Goal: Information Seeking & Learning: Learn about a topic

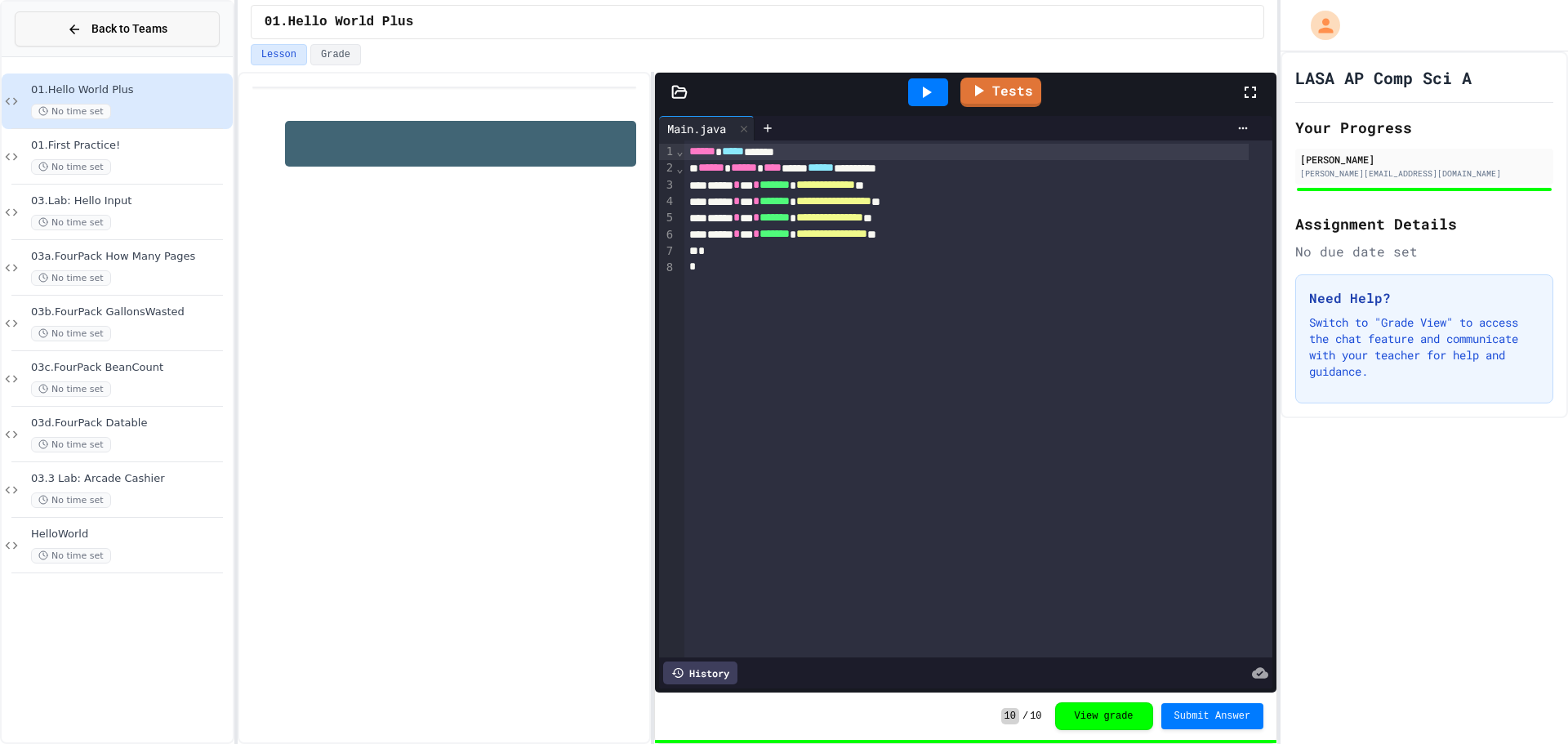
click at [176, 39] on button "Back to Teams" at bounding box center [117, 29] width 205 height 35
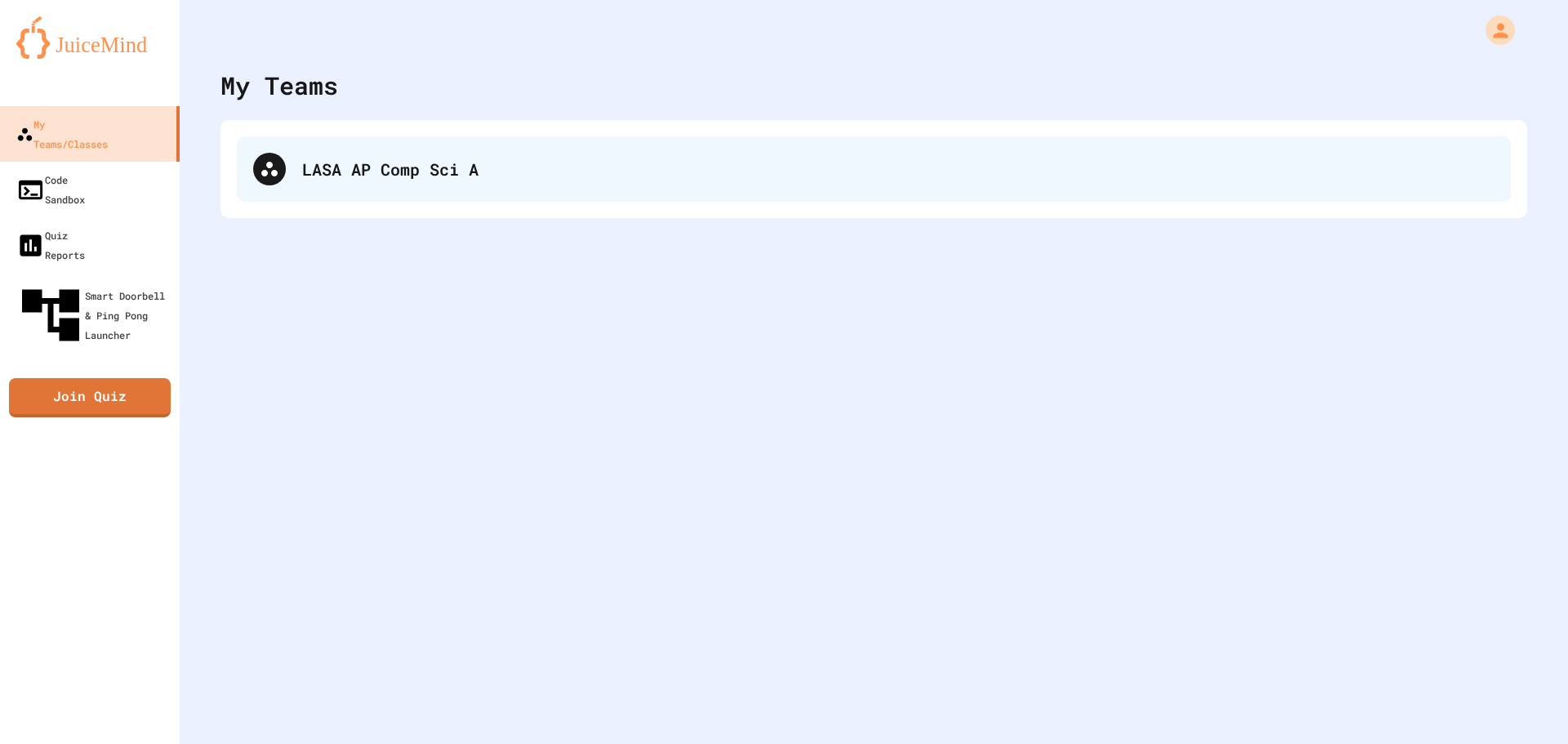
click at [425, 183] on div "LASA AP Comp Sci A" at bounding box center [874, 169] width 1274 height 65
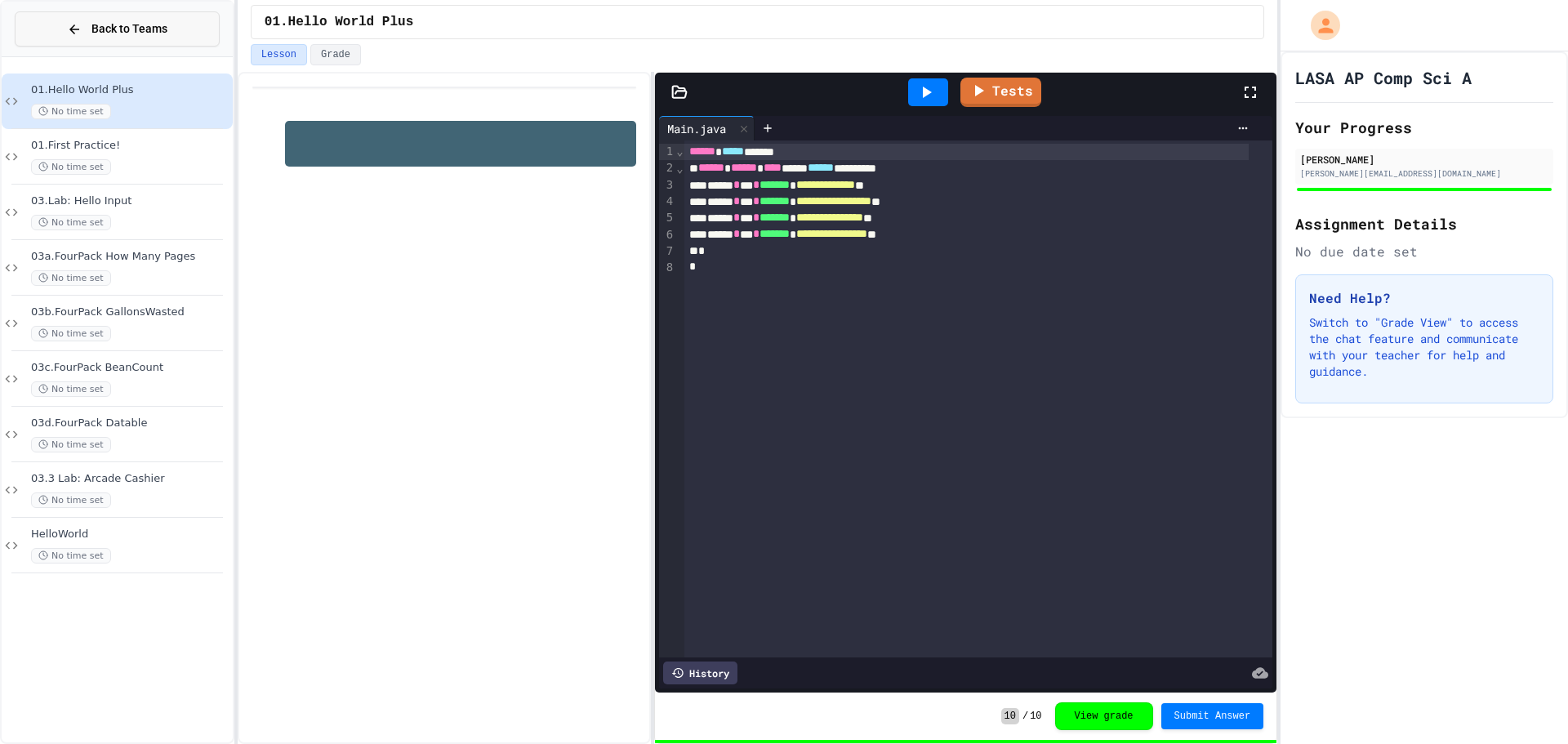
click at [91, 16] on button "Back to Teams" at bounding box center [117, 29] width 205 height 35
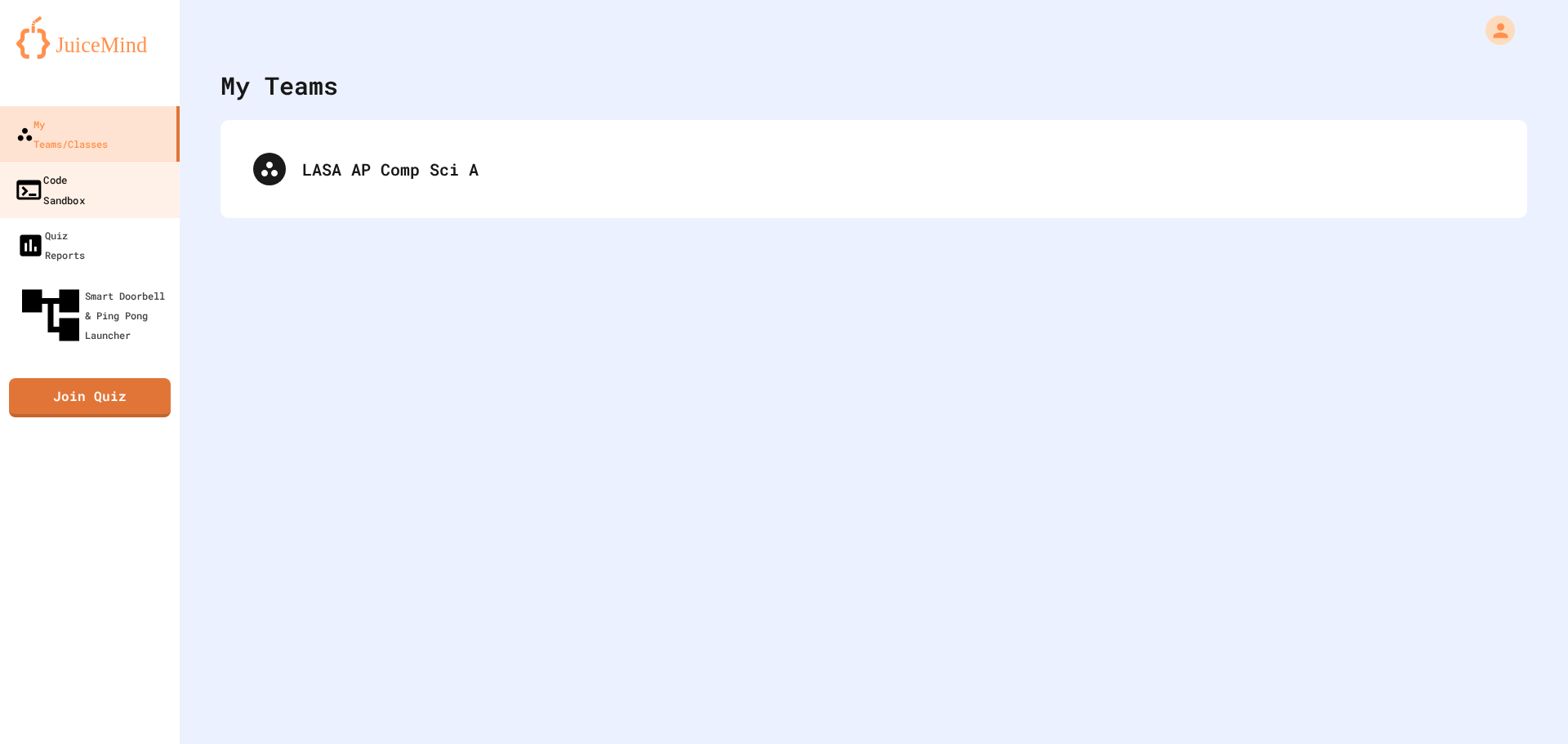
click at [85, 169] on div "Code Sandbox" at bounding box center [49, 189] width 71 height 40
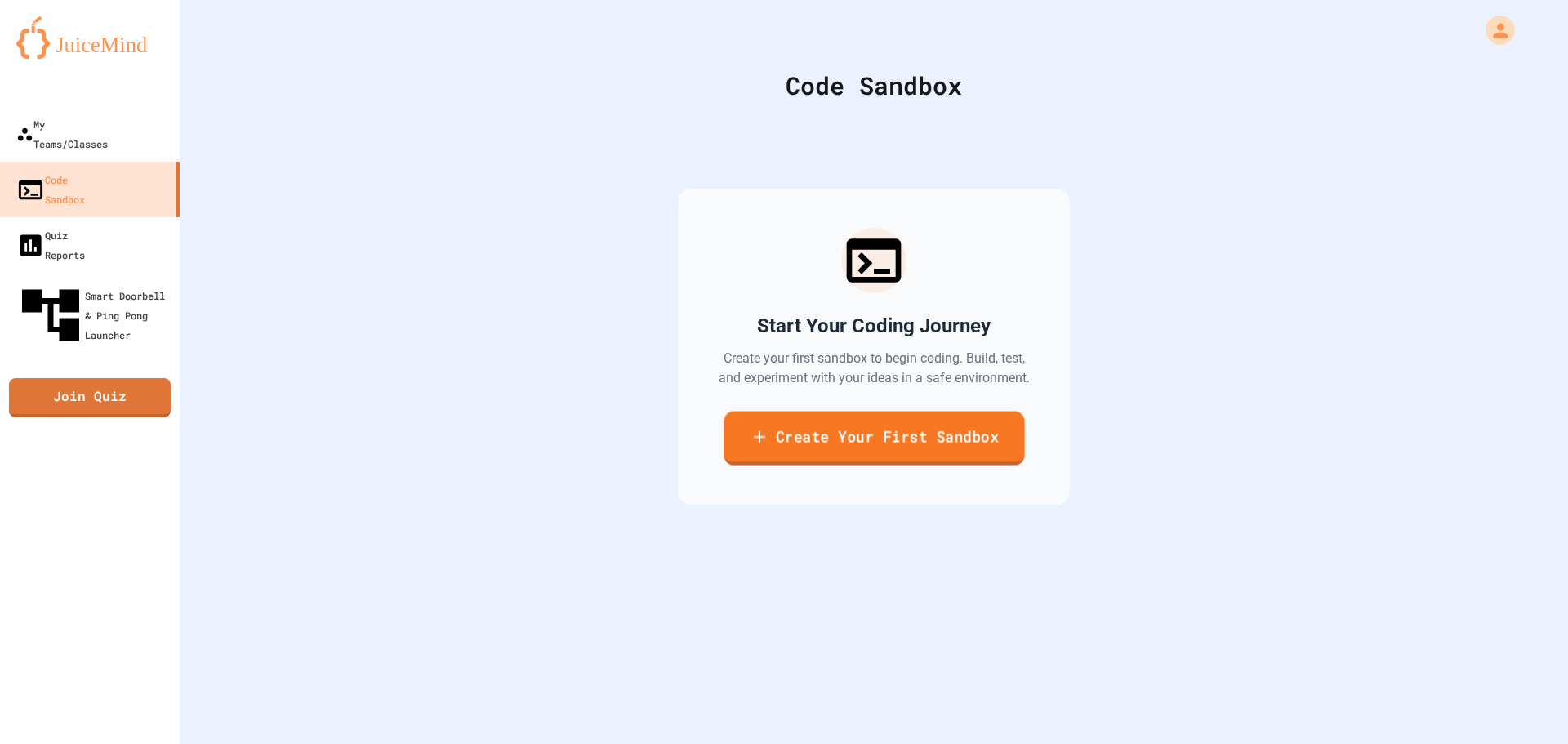
click at [880, 444] on link "Create Your First Sandbox" at bounding box center [874, 438] width 301 height 53
drag, startPoint x: 450, startPoint y: 291, endPoint x: 468, endPoint y: 299, distance: 19.7
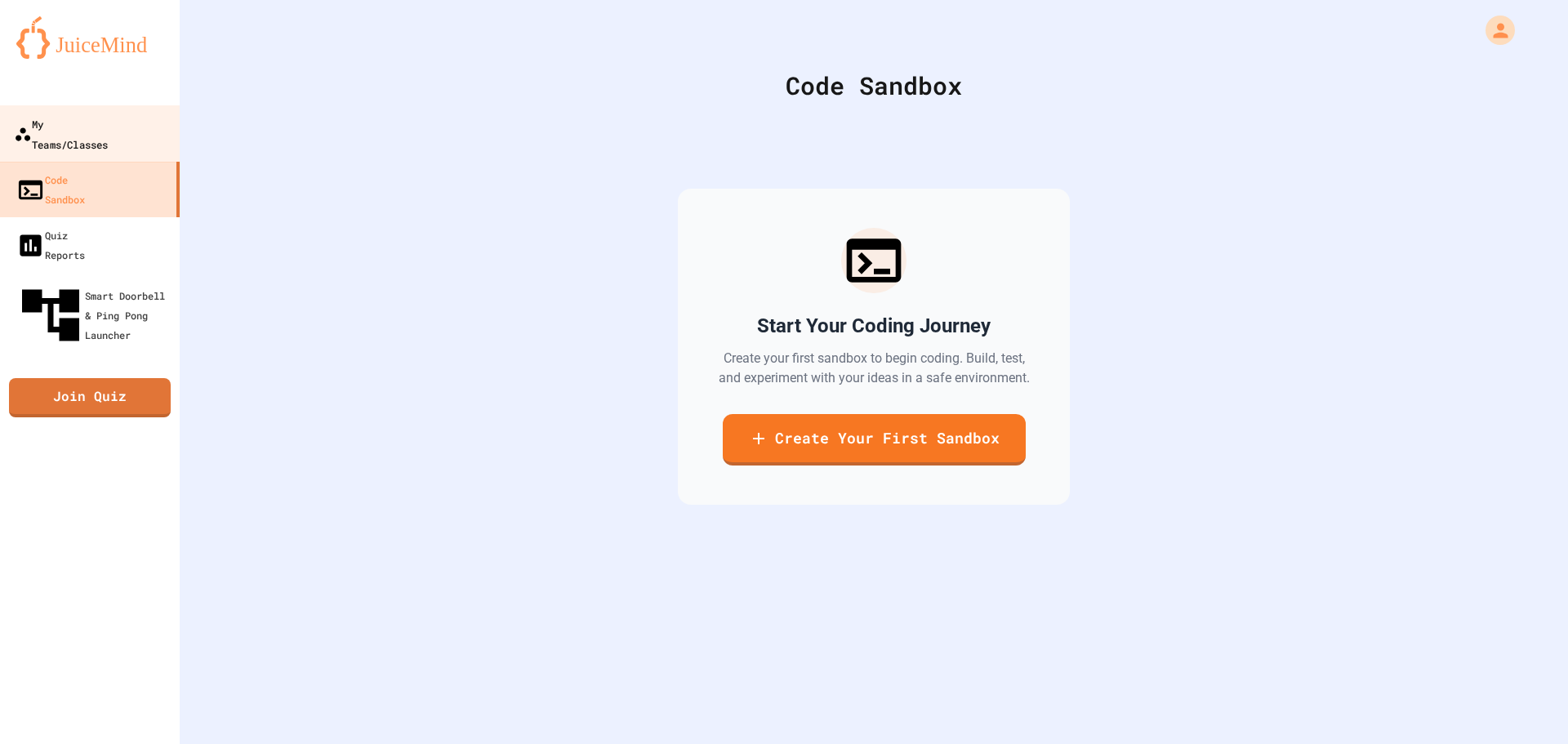
click at [71, 113] on div "My Teams/Classes" at bounding box center [61, 133] width 94 height 40
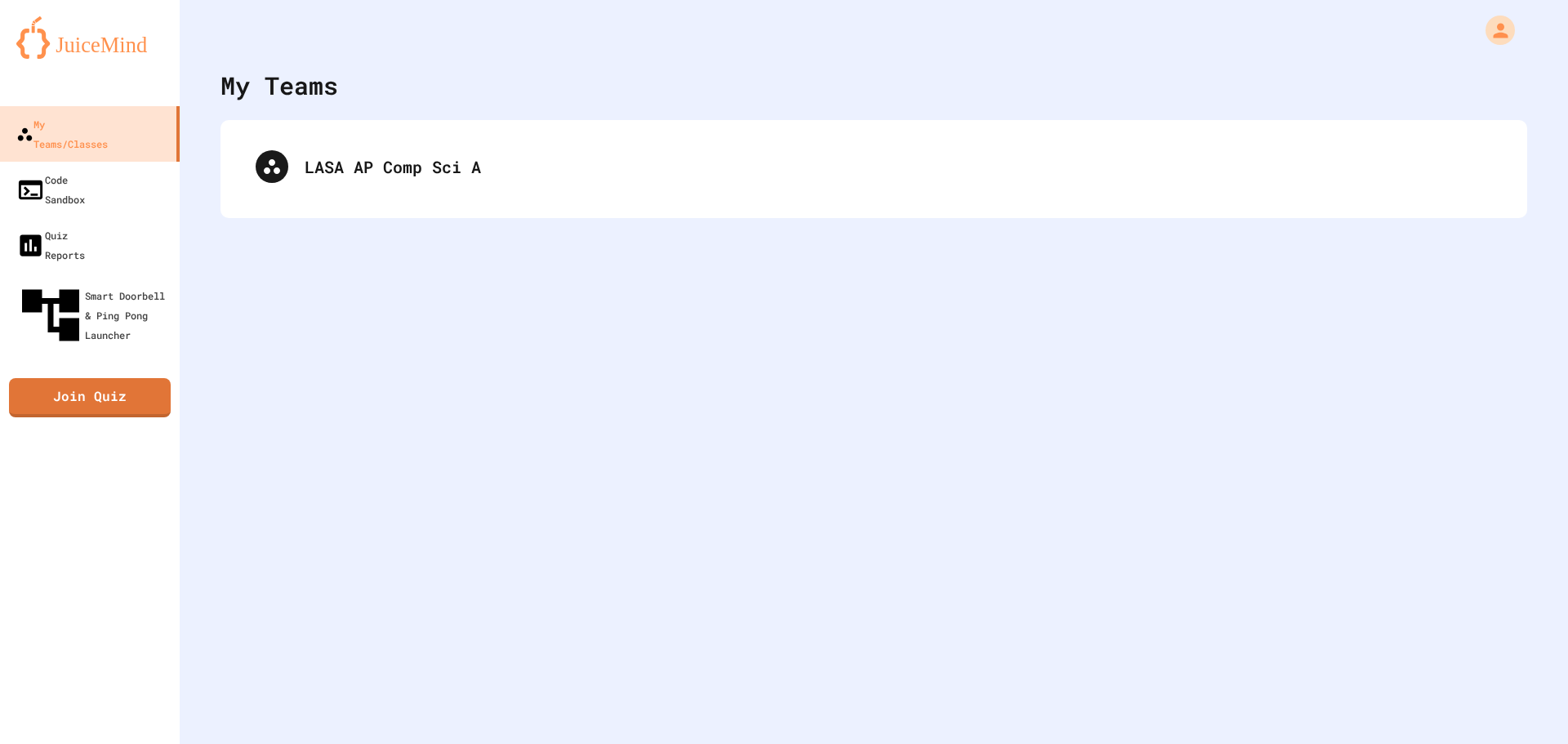
click at [520, 169] on div "LASA AP Comp Sci A" at bounding box center [874, 169] width 1274 height 65
click at [520, 169] on div "LASA AP Comp Sci A" at bounding box center [898, 169] width 1193 height 24
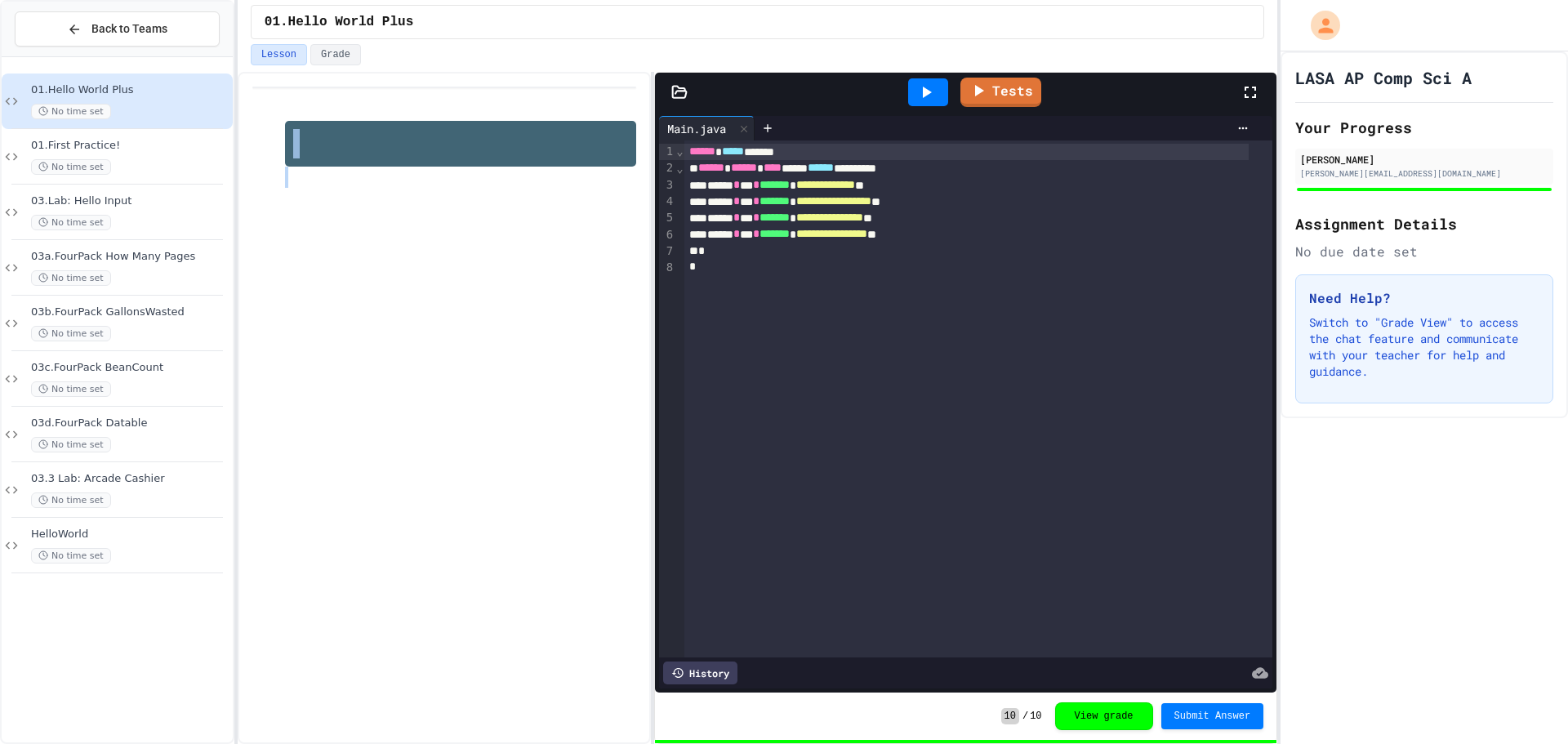
drag, startPoint x: 448, startPoint y: 73, endPoint x: 428, endPoint y: 334, distance: 261.8
click at [428, 333] on div at bounding box center [444, 408] width 413 height 672
click at [133, 546] on div "HelloWorld No time set" at bounding box center [130, 546] width 198 height 36
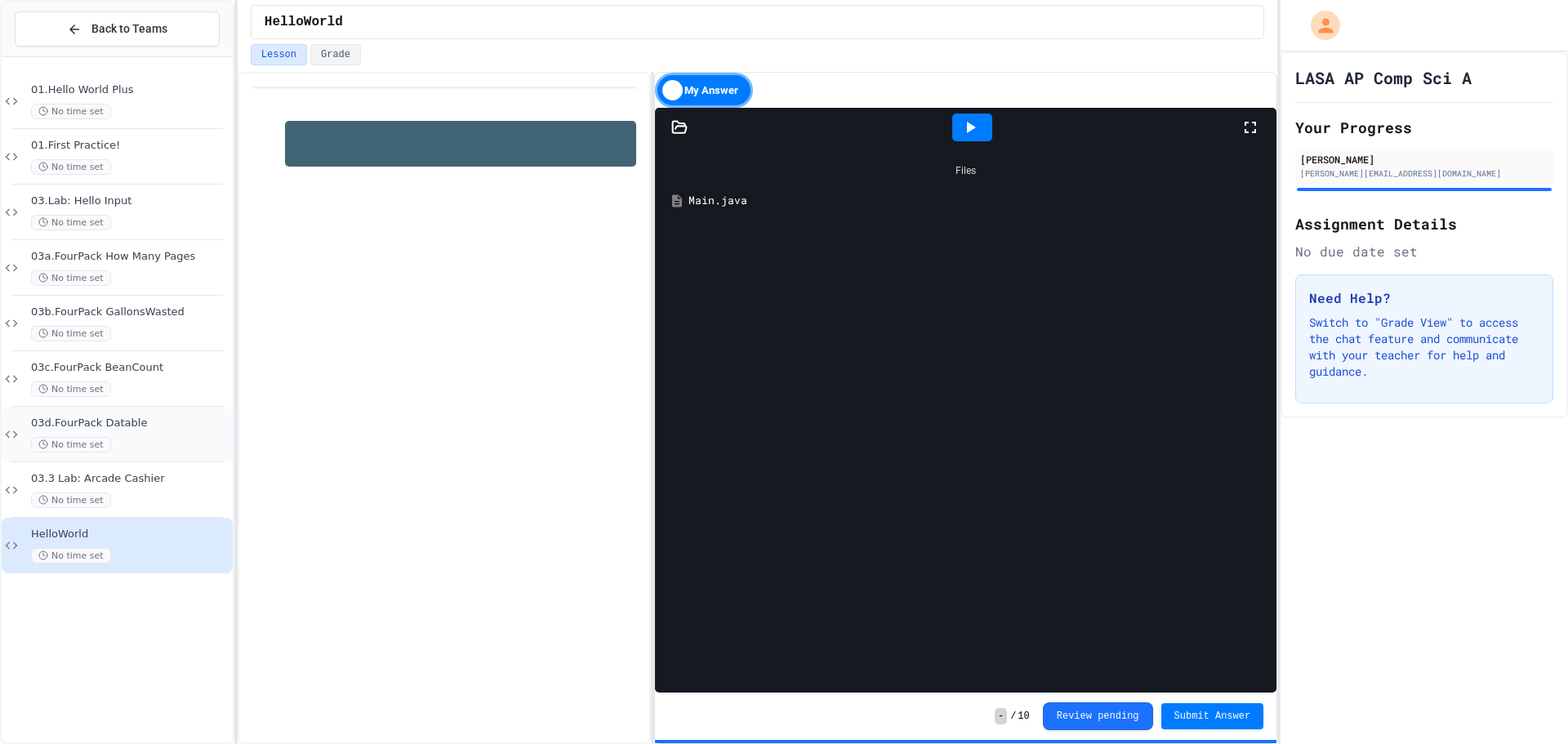
click at [149, 416] on div "03d.FourPack Datable No time set" at bounding box center [117, 434] width 231 height 55
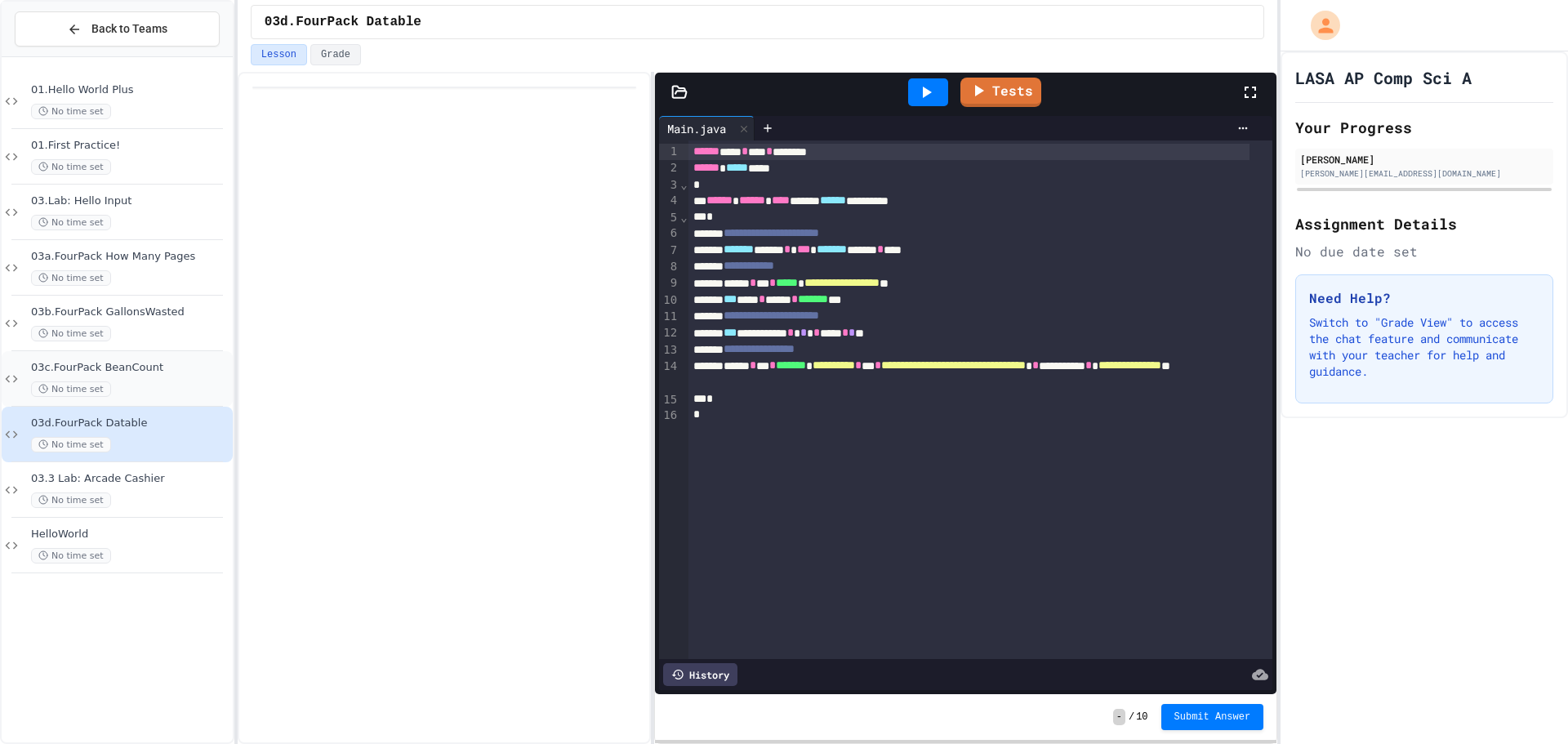
drag, startPoint x: 207, startPoint y: 364, endPoint x: 201, endPoint y: 354, distance: 11.7
click at [201, 354] on div "03c.FourPack BeanCount No time set" at bounding box center [117, 378] width 231 height 55
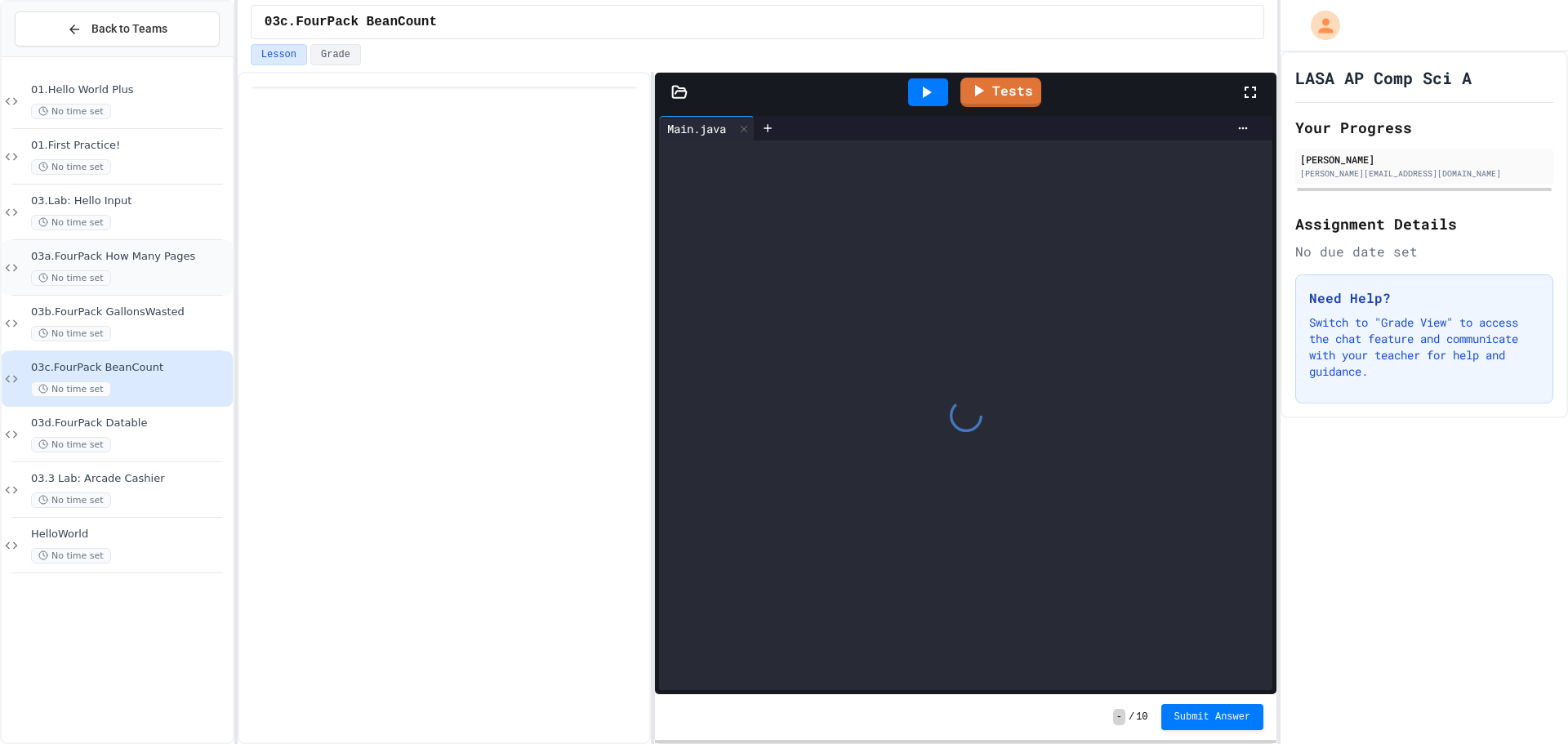
click at [199, 276] on div "No time set" at bounding box center [130, 277] width 198 height 15
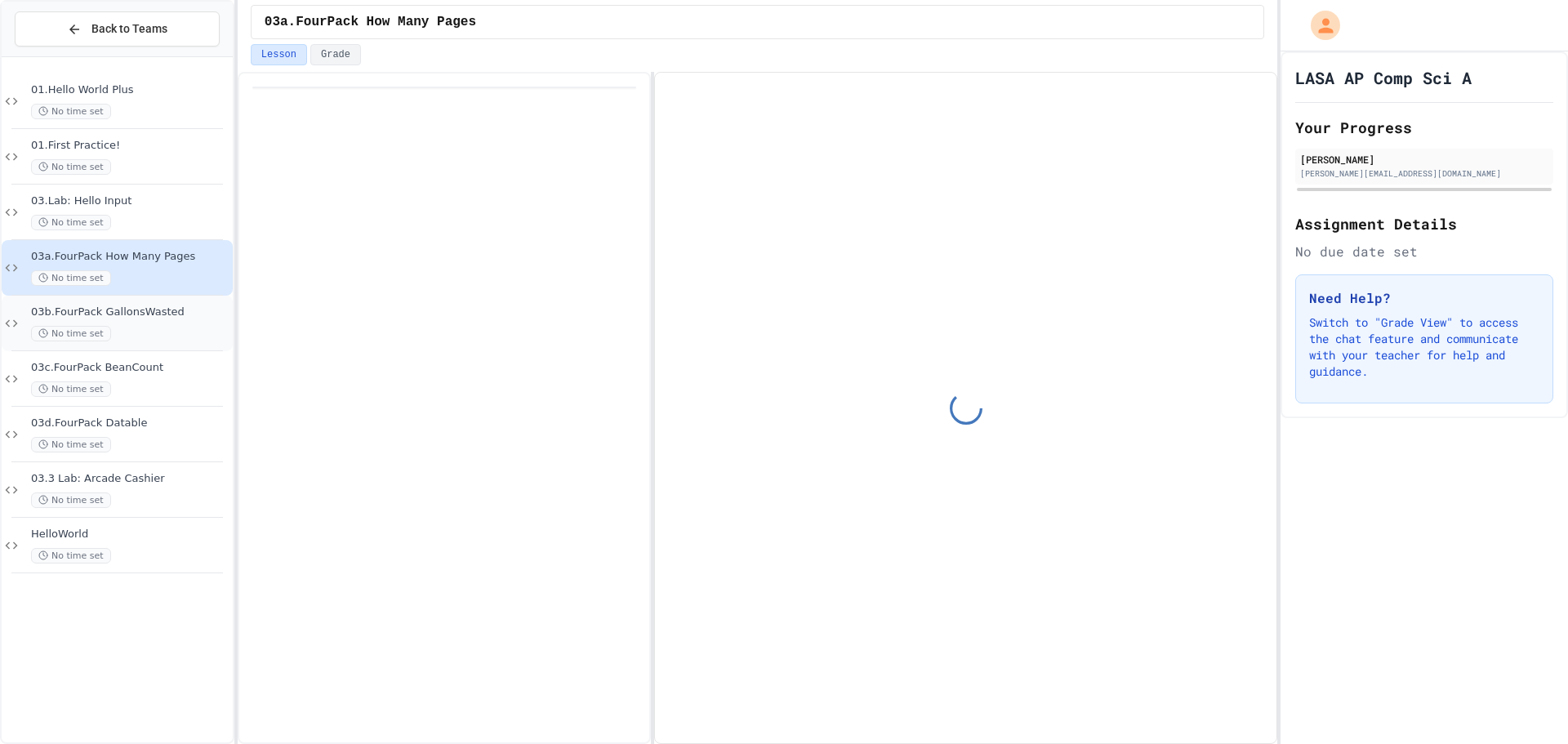
drag, startPoint x: 185, startPoint y: 301, endPoint x: 196, endPoint y: 310, distance: 14.2
click at [196, 310] on div "03b.FourPack GallonsWasted No time set" at bounding box center [130, 324] width 198 height 36
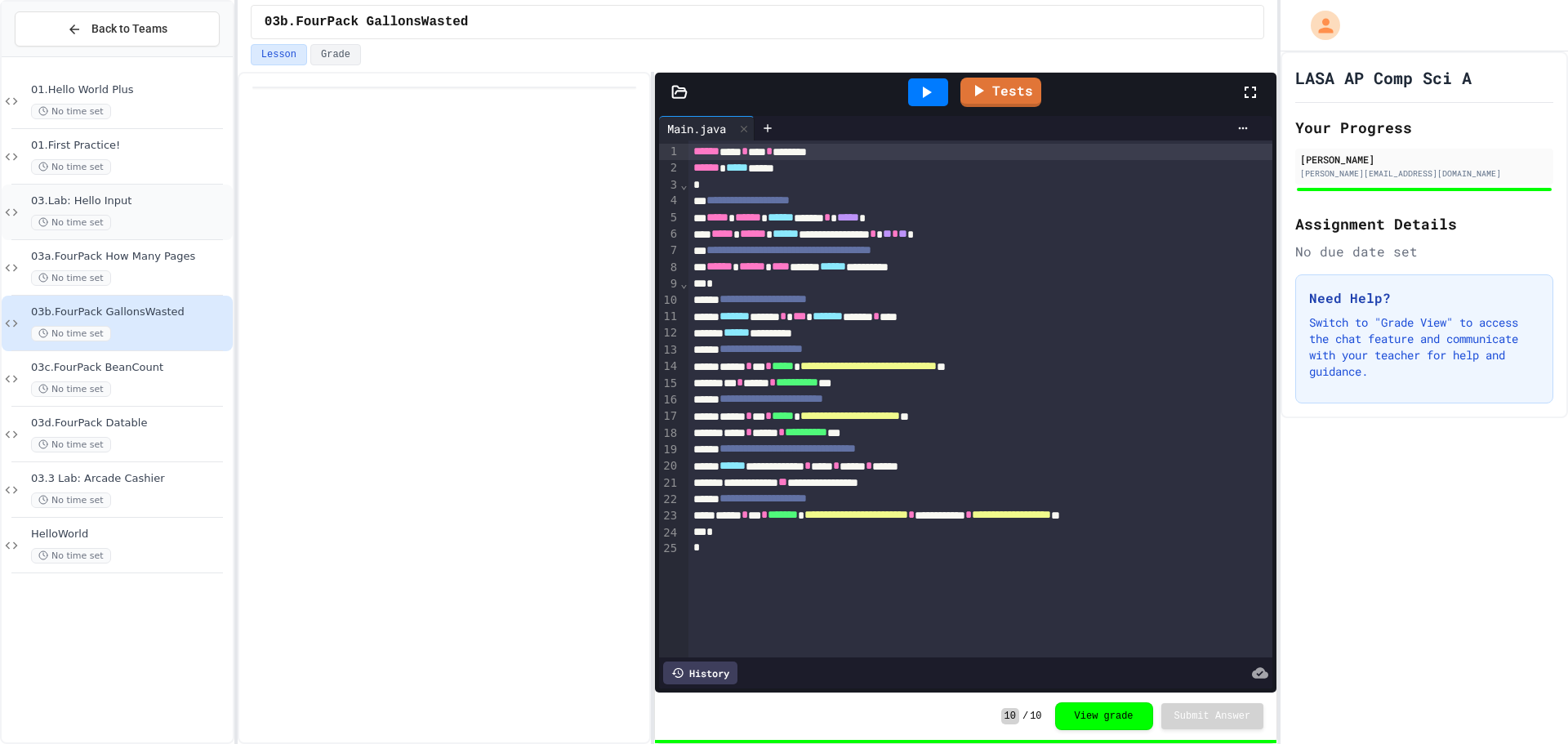
click at [161, 186] on div "03.Lab: Hello Input No time set" at bounding box center [117, 212] width 231 height 55
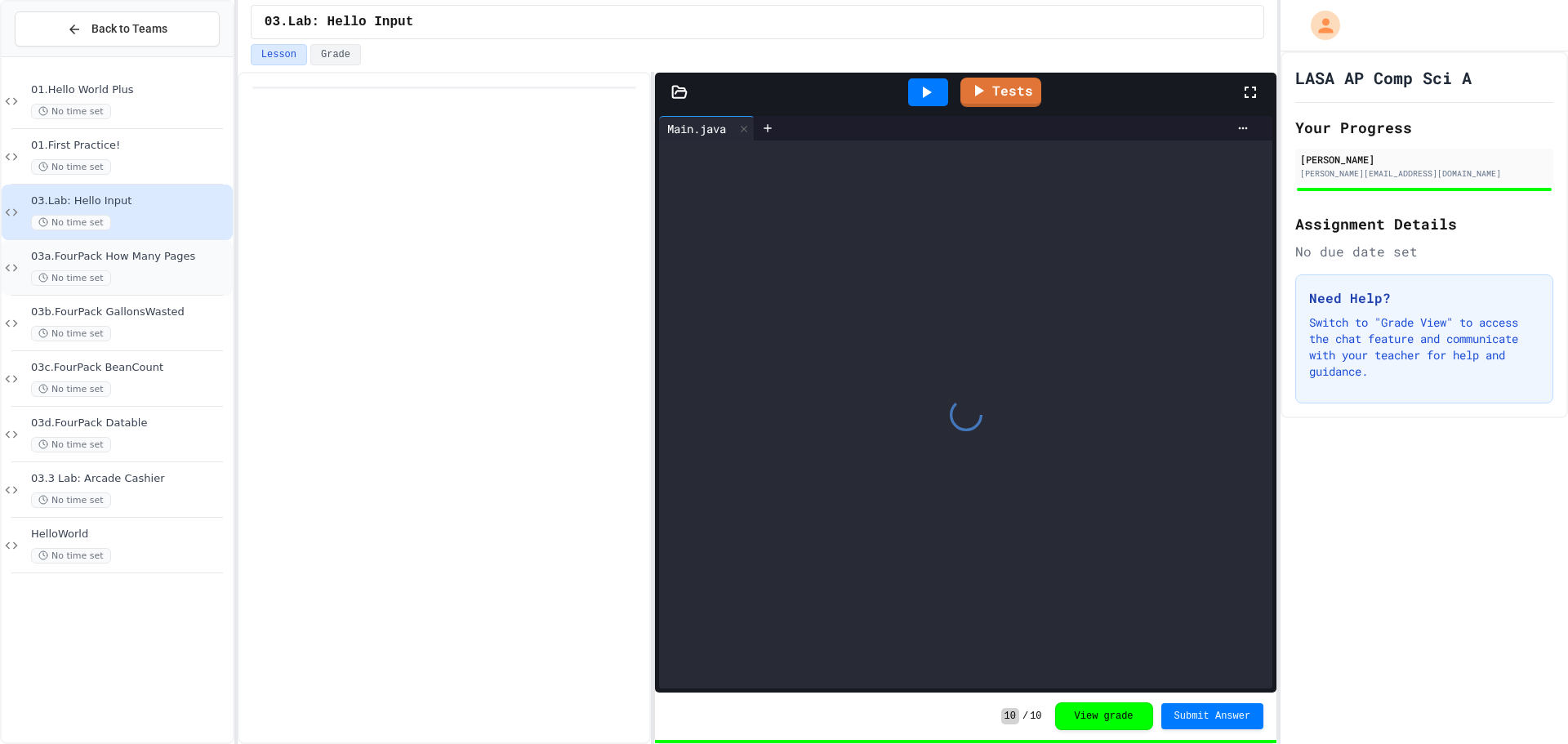
click at [92, 276] on span "No time set" at bounding box center [71, 277] width 80 height 15
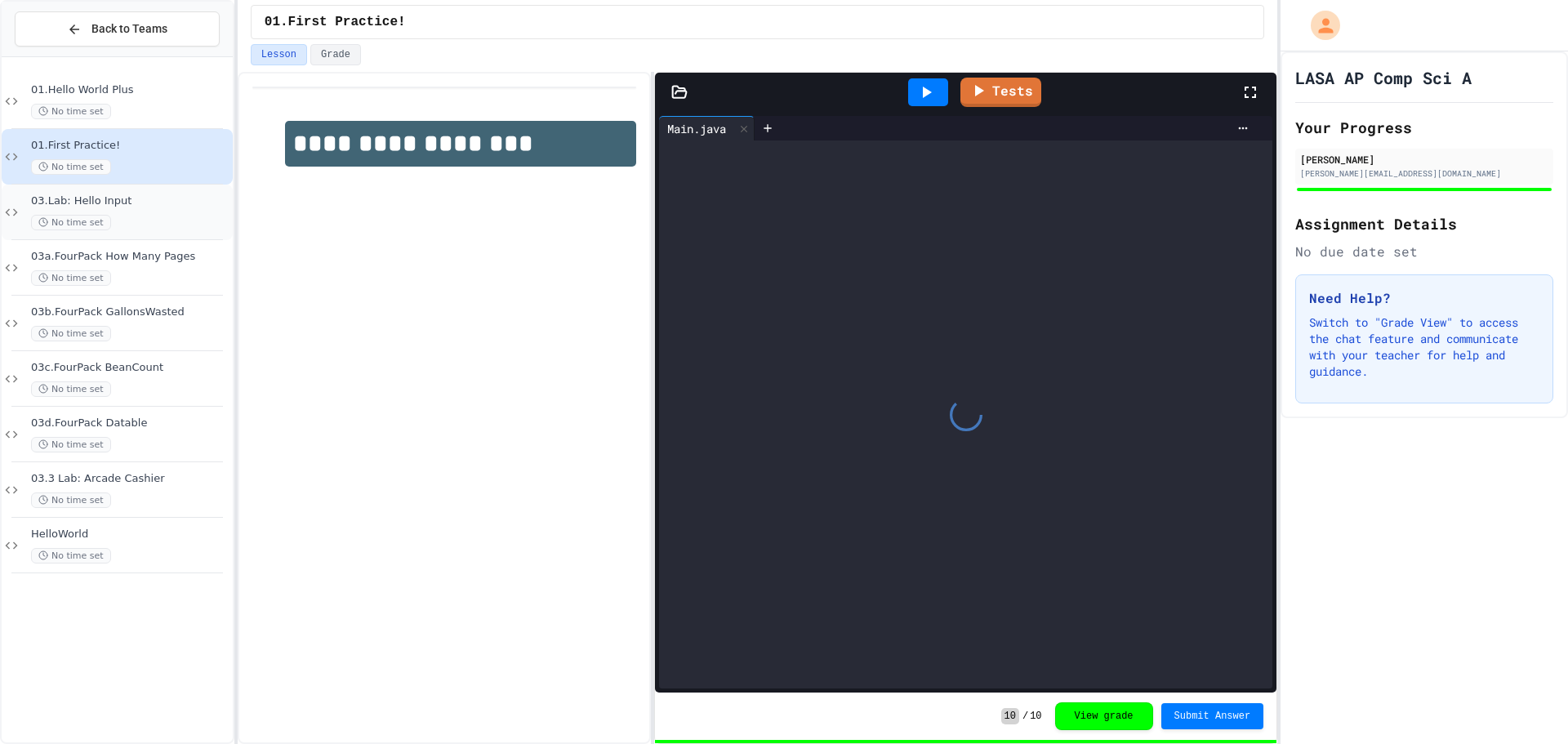
click at [99, 210] on div "03.Lab: Hello Input No time set" at bounding box center [130, 212] width 198 height 36
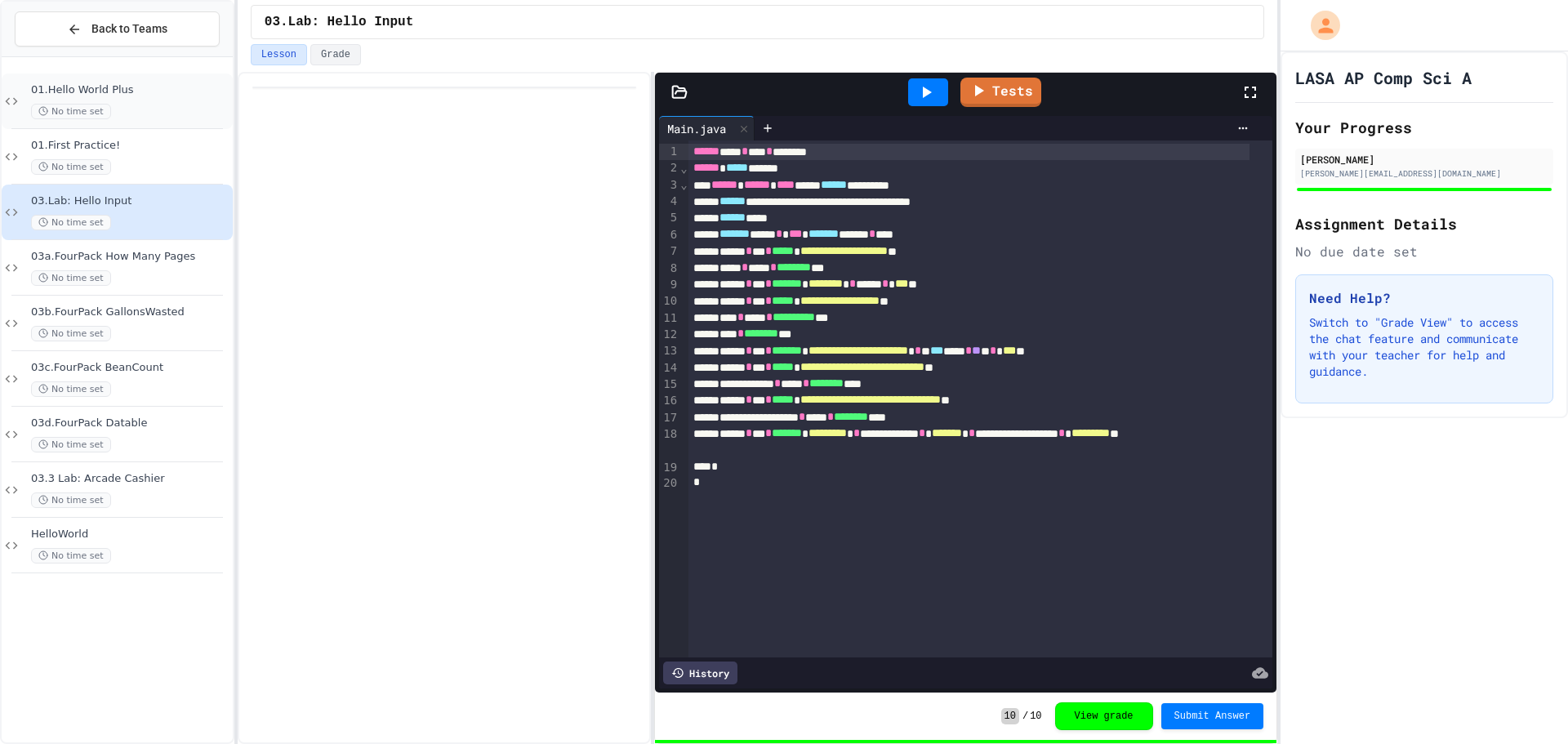
click at [185, 81] on div "01.Hello World Plus No time set" at bounding box center [117, 101] width 231 height 55
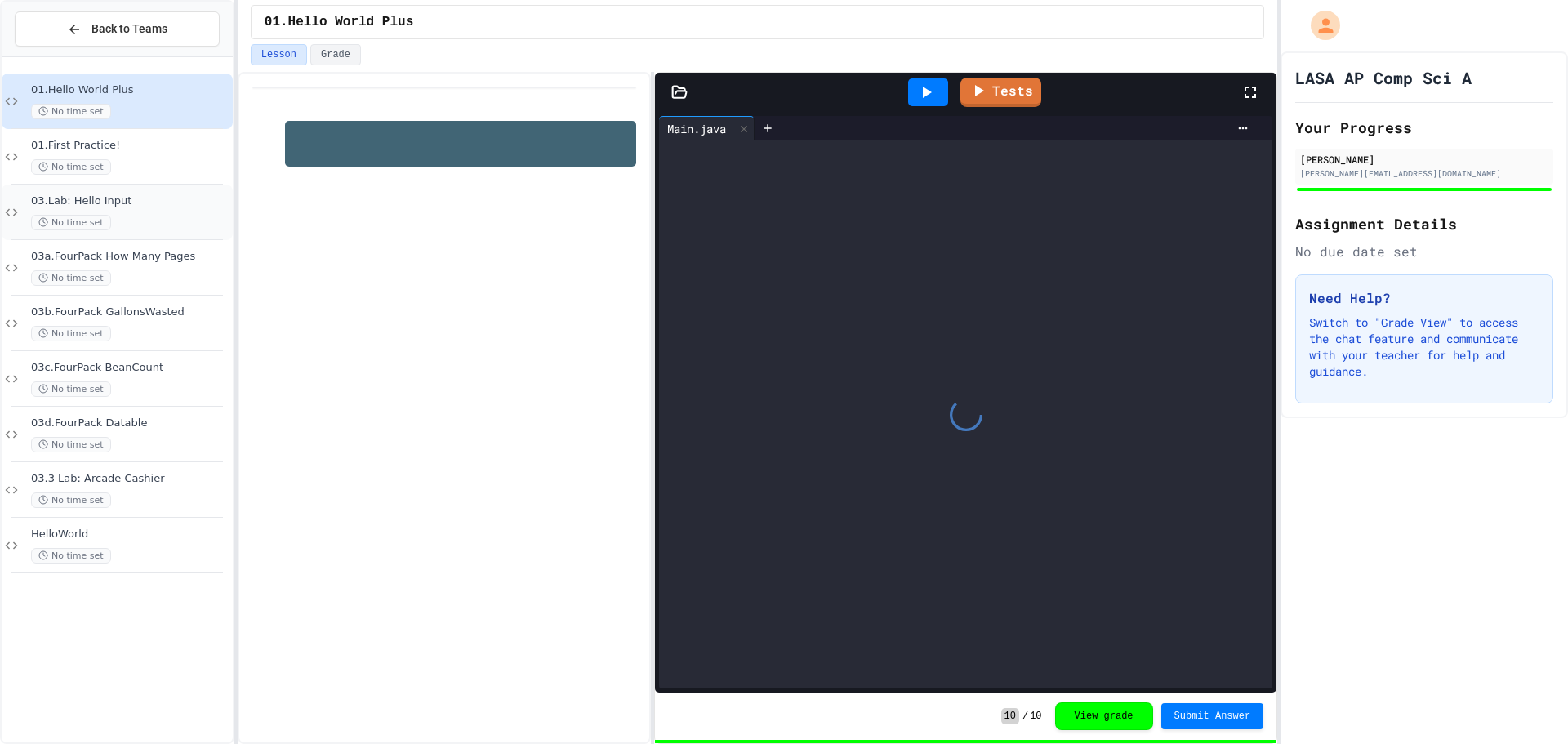
click at [153, 200] on span "03.Lab: Hello Input" at bounding box center [130, 200] width 198 height 14
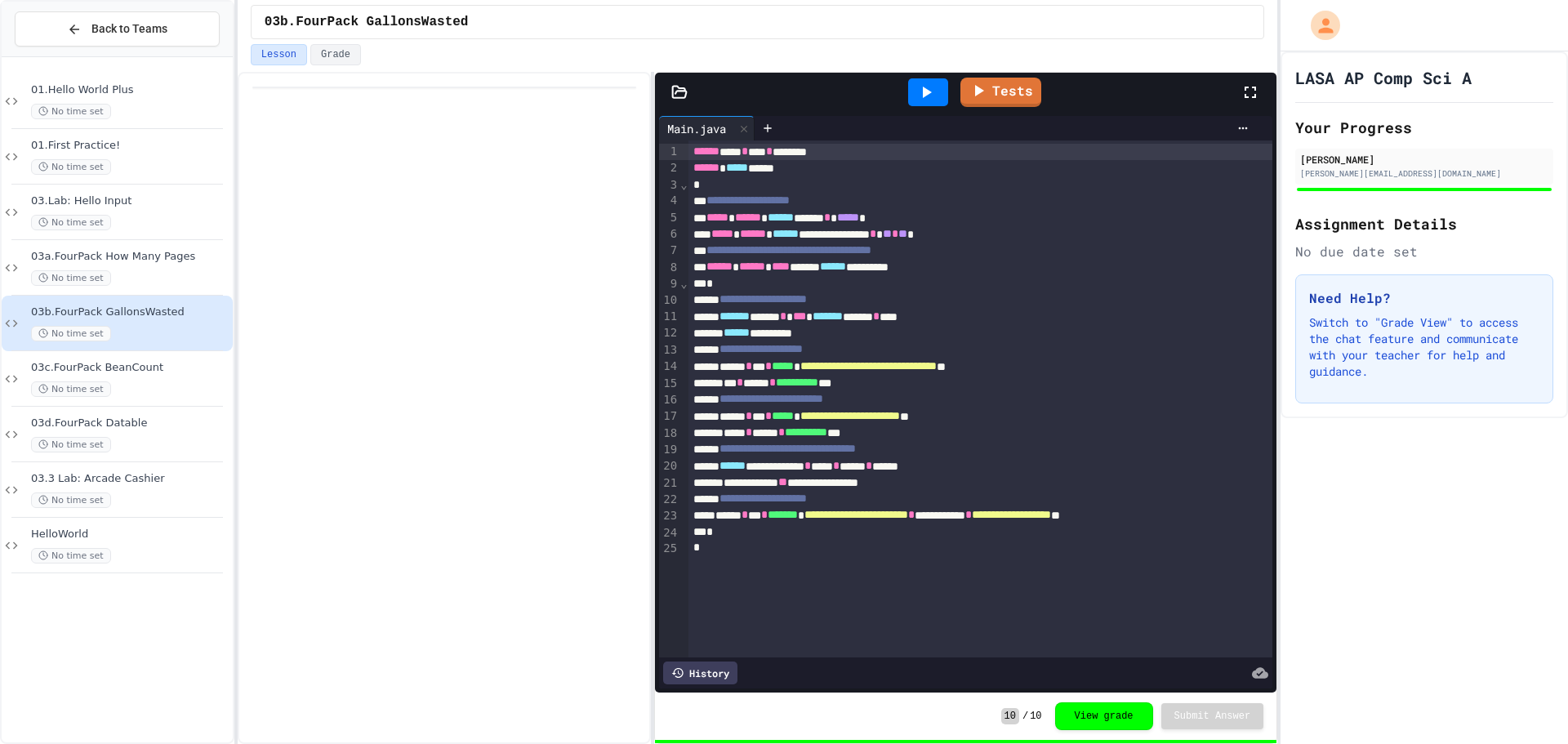
click at [150, 344] on div "03b.FourPack GallonsWasted No time set" at bounding box center [117, 323] width 231 height 55
click at [120, 536] on span "HelloWorld" at bounding box center [130, 534] width 198 height 14
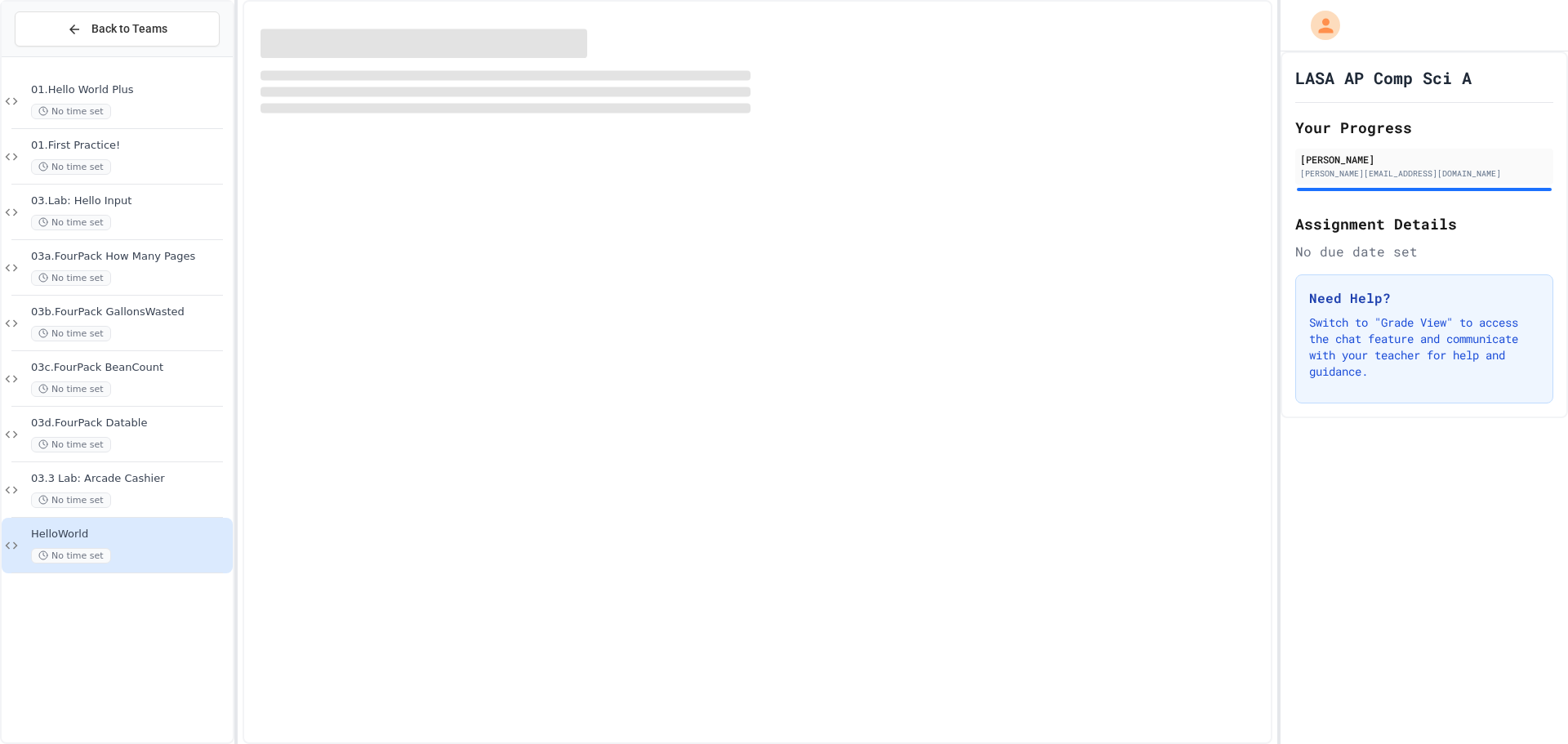
click at [125, 458] on div "03d.FourPack Datable No time set" at bounding box center [117, 434] width 231 height 55
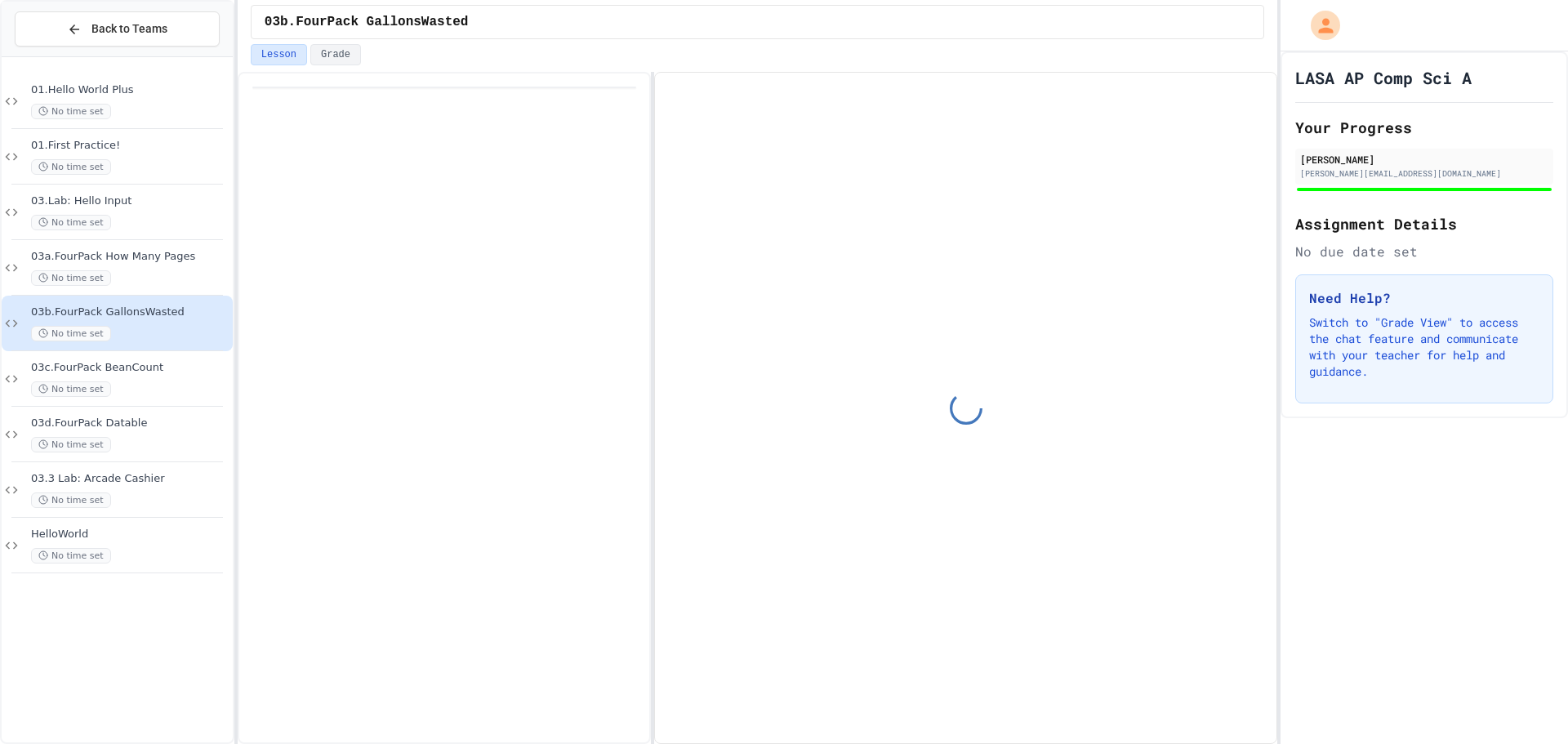
click at [150, 507] on div "No time set" at bounding box center [130, 499] width 198 height 15
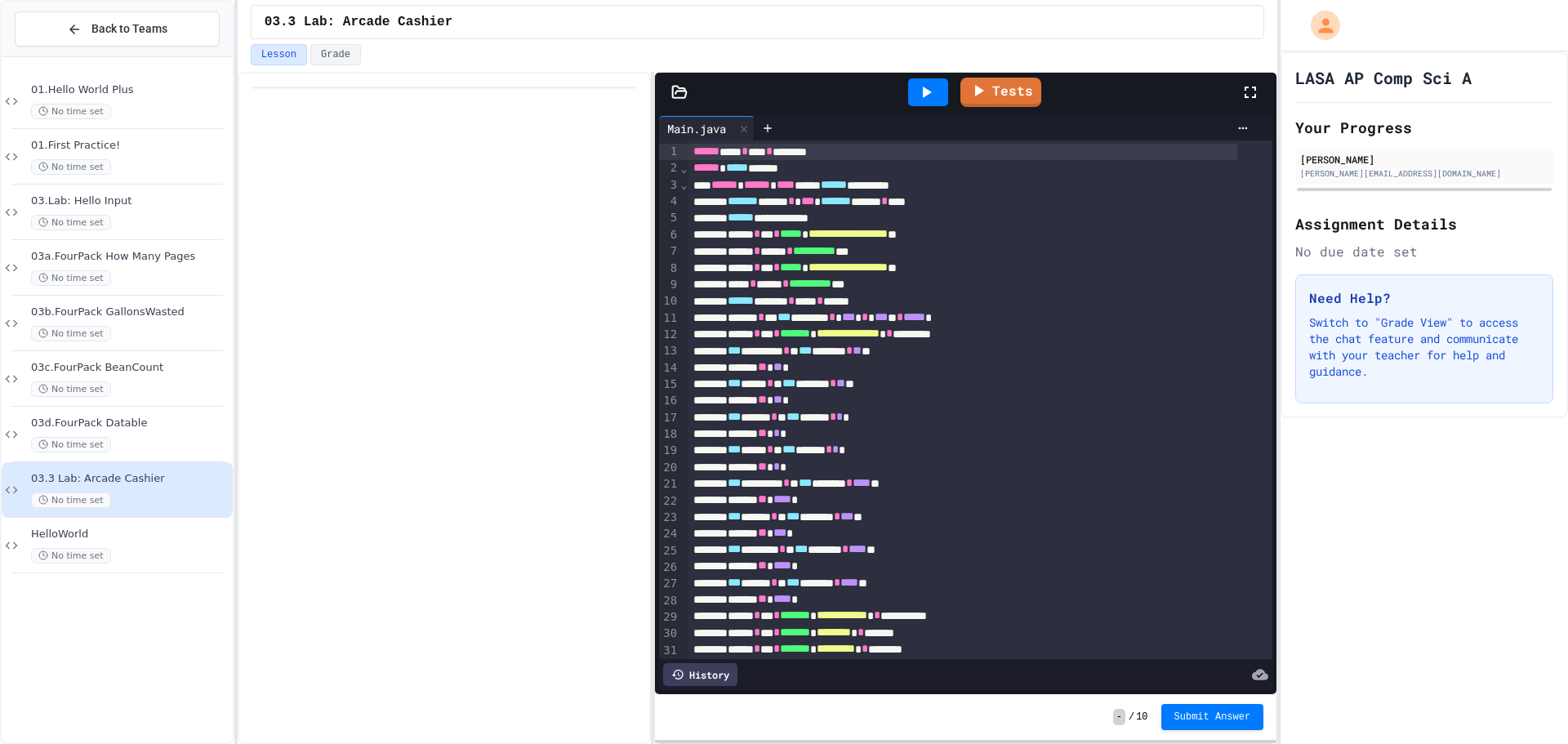
click at [879, 237] on span "**********" at bounding box center [847, 233] width 79 height 12
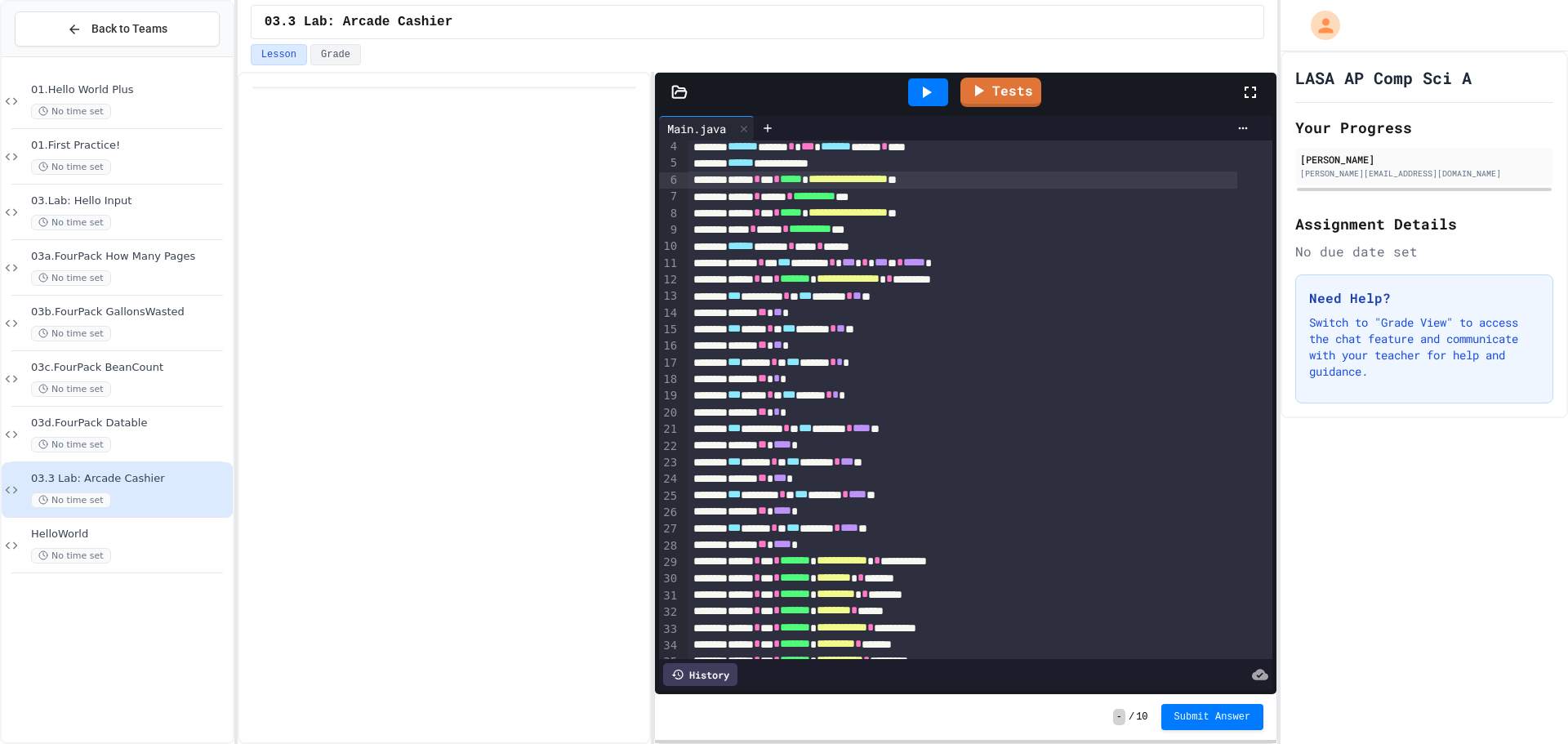
scroll to position [82, 0]
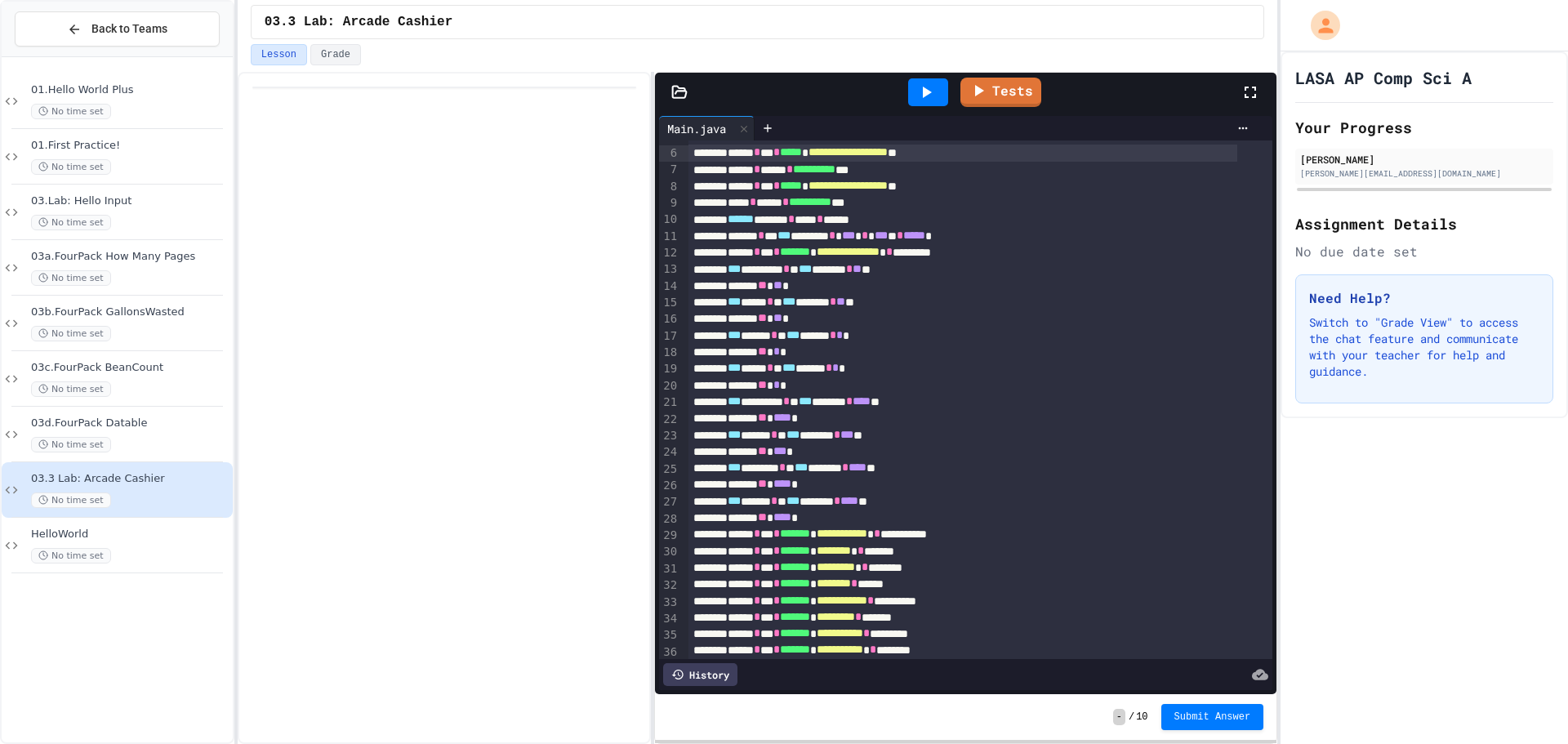
click at [1084, 32] on div "03.3 Lab: Arcade Cashier" at bounding box center [758, 22] width 1013 height 34
